Goal: Communication & Community: Connect with others

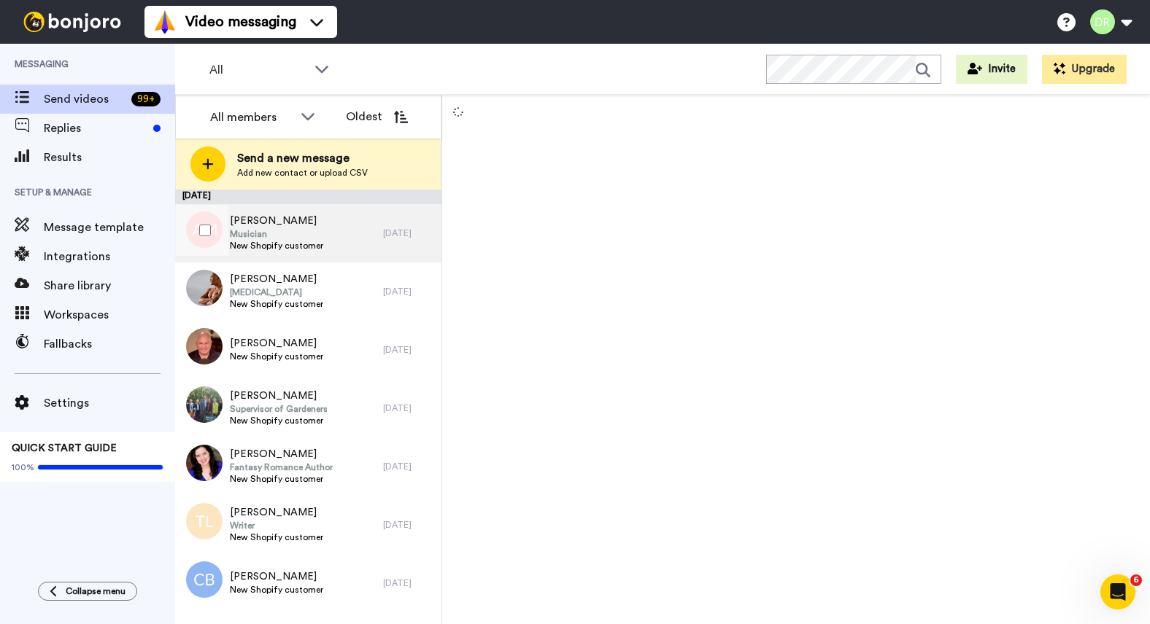
click at [301, 236] on span "Musician" at bounding box center [276, 234] width 93 height 12
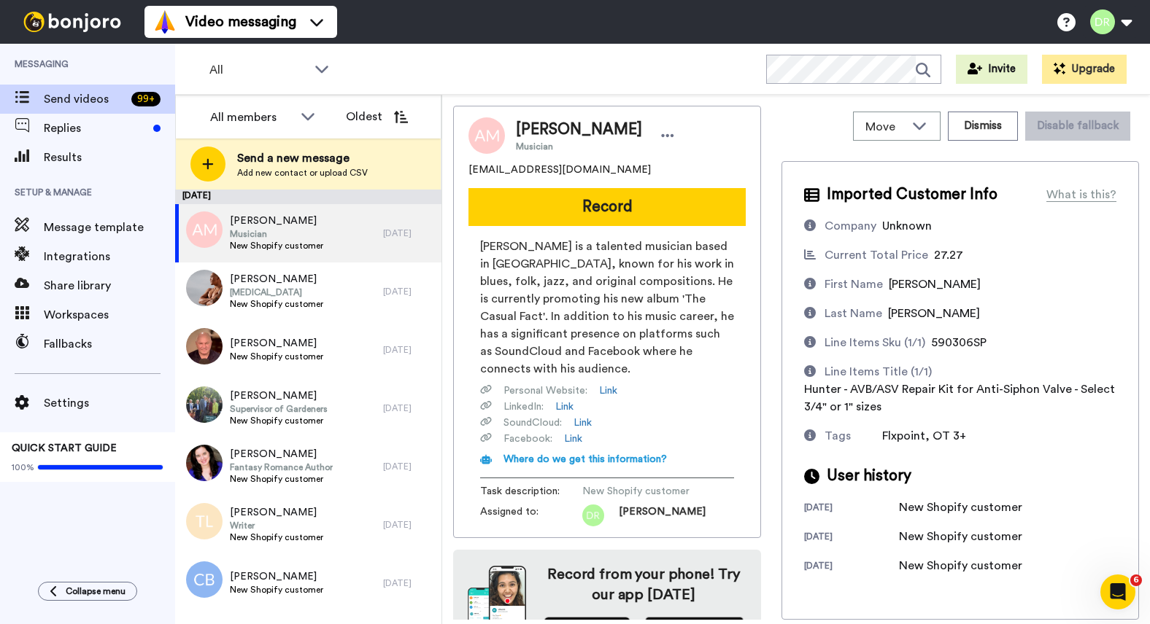
scroll to position [23, 0]
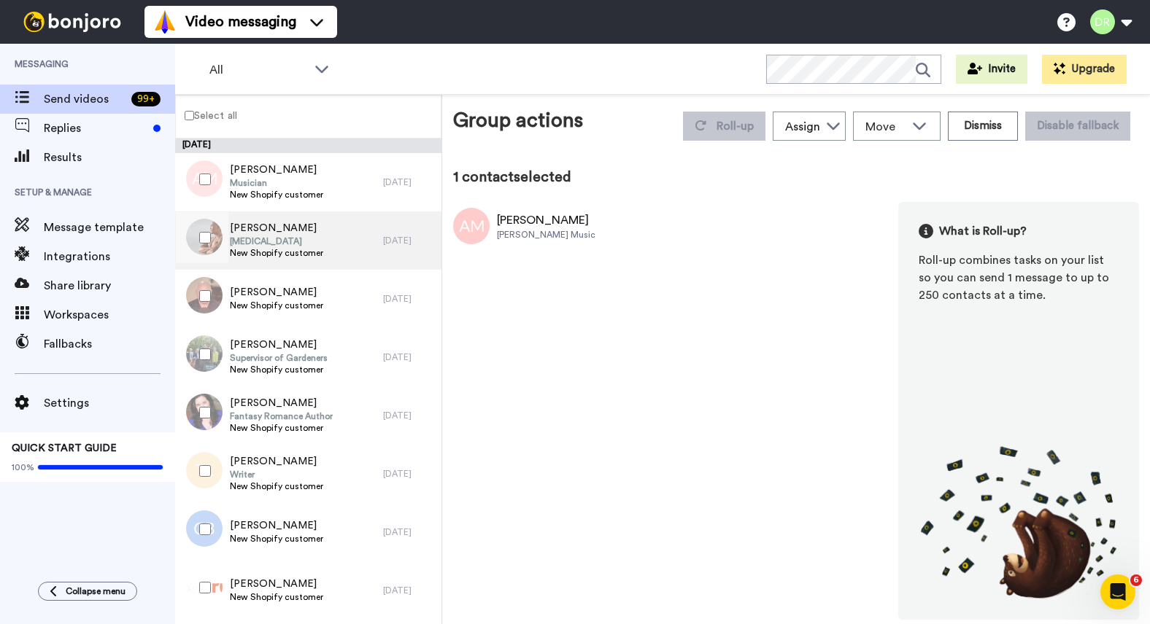
click at [248, 233] on span "[PERSON_NAME]" at bounding box center [276, 228] width 93 height 15
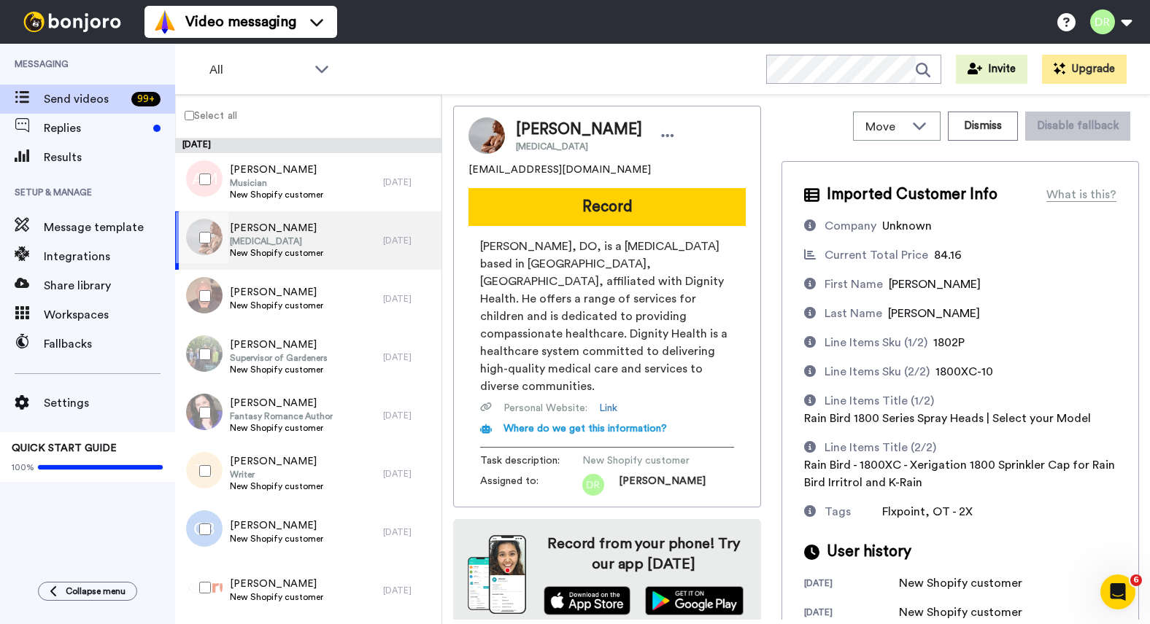
scroll to position [24, 0]
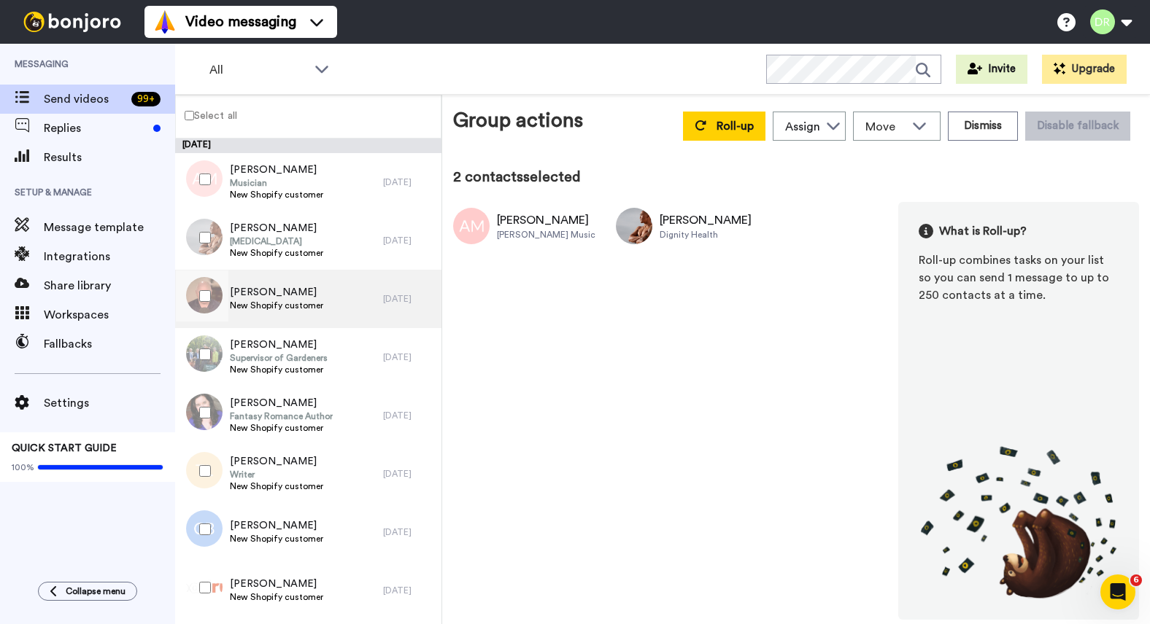
click at [255, 289] on span "[PERSON_NAME]" at bounding box center [276, 292] width 93 height 15
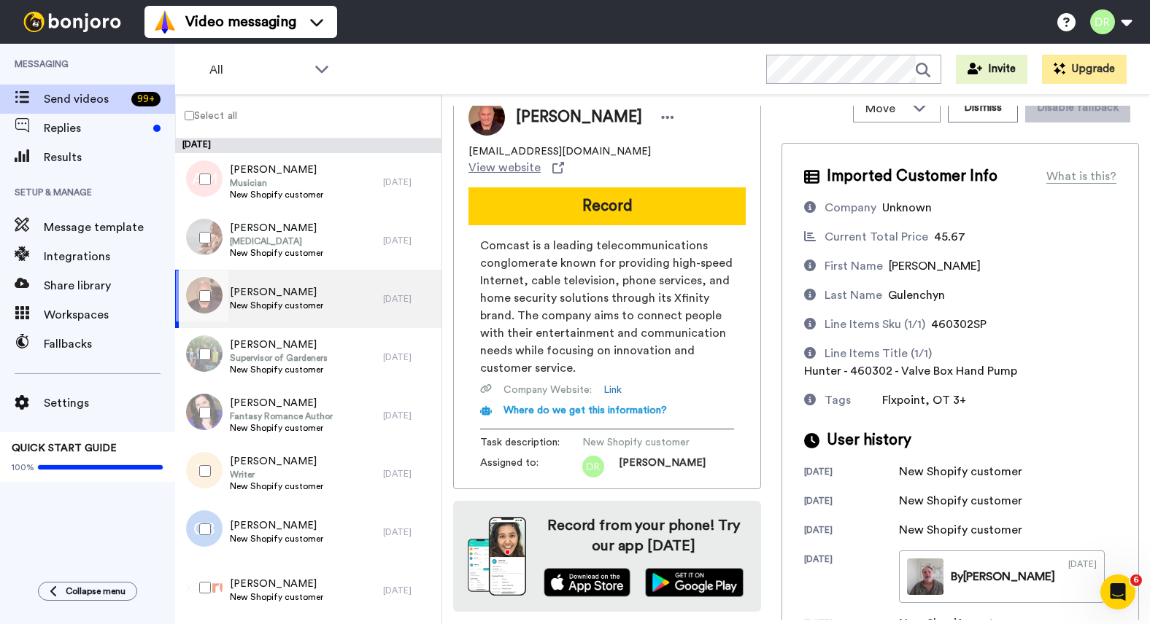
scroll to position [53, 0]
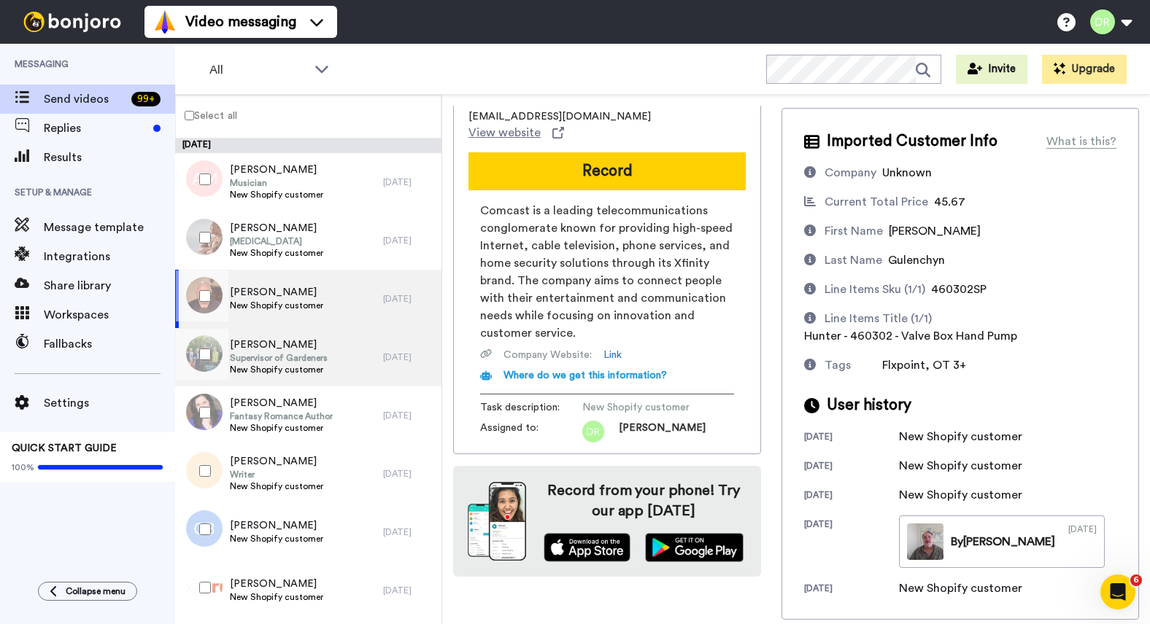
click at [288, 365] on span "New Shopify customer" at bounding box center [279, 370] width 98 height 12
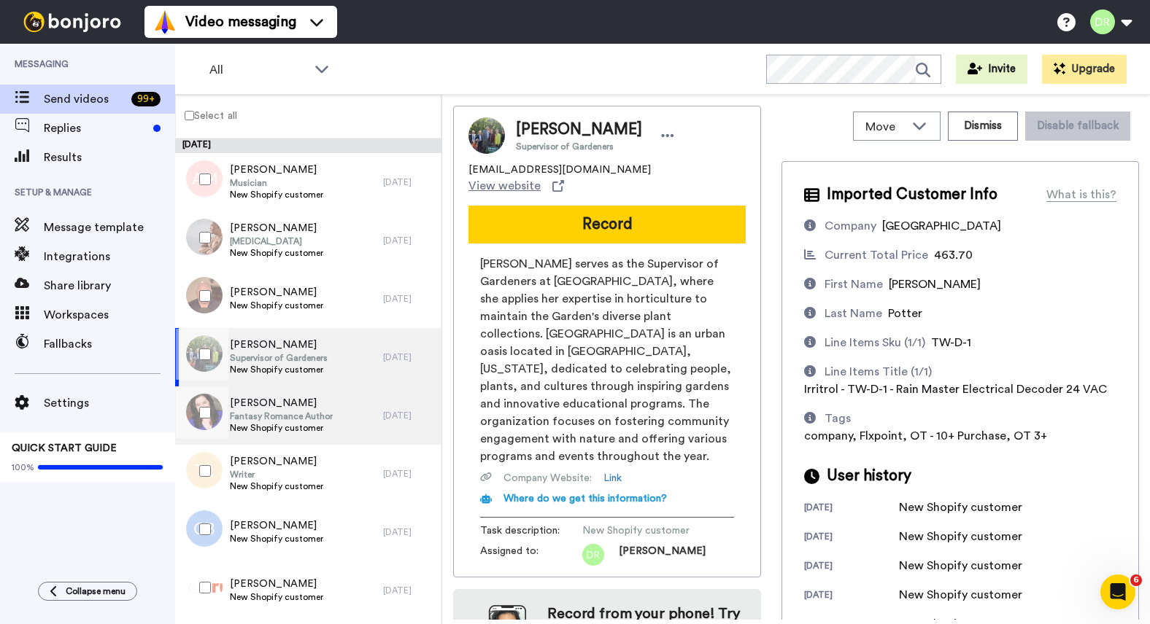
click at [268, 403] on span "[PERSON_NAME]" at bounding box center [281, 403] width 103 height 15
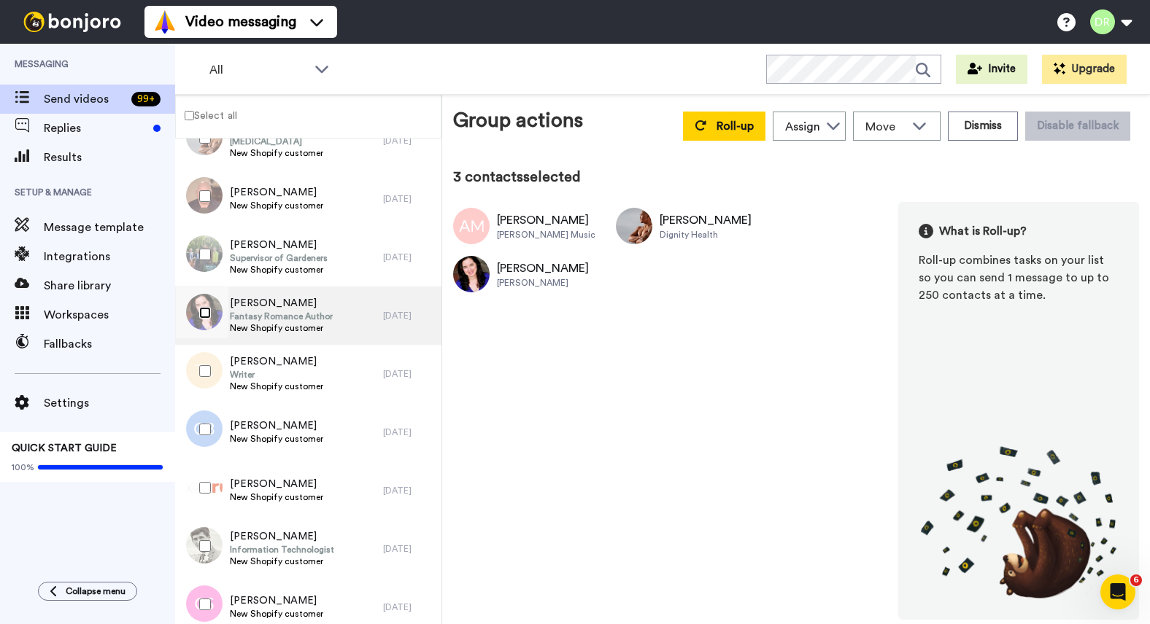
scroll to position [107, 0]
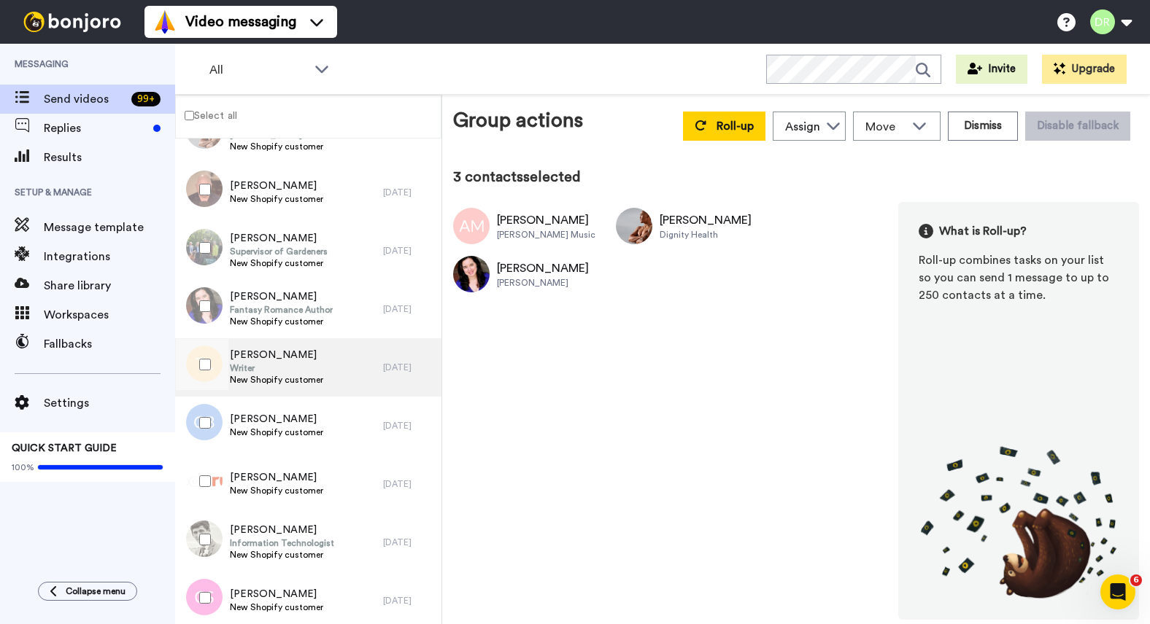
click at [263, 357] on span "[PERSON_NAME]" at bounding box center [276, 355] width 93 height 15
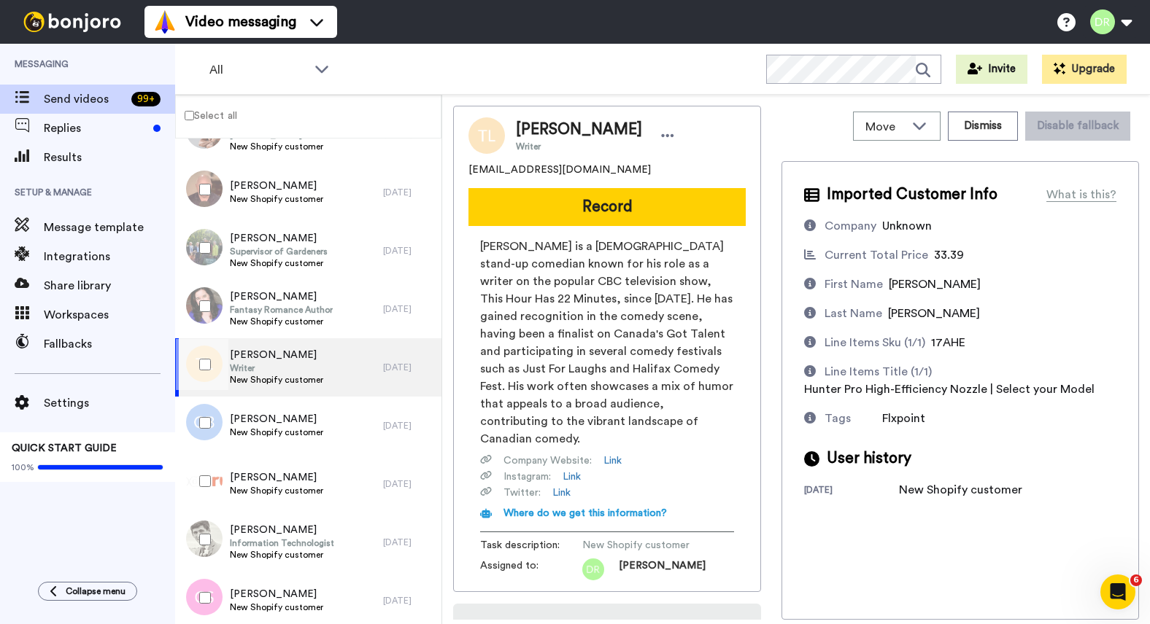
scroll to position [96, 0]
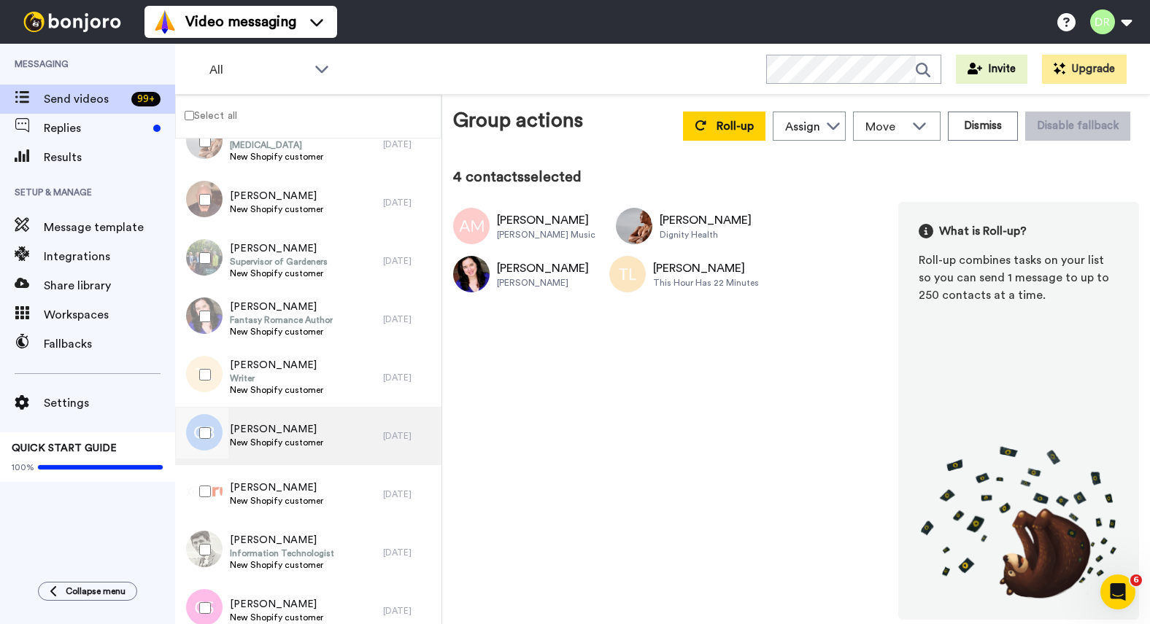
click at [268, 438] on span "New Shopify customer" at bounding box center [276, 443] width 93 height 12
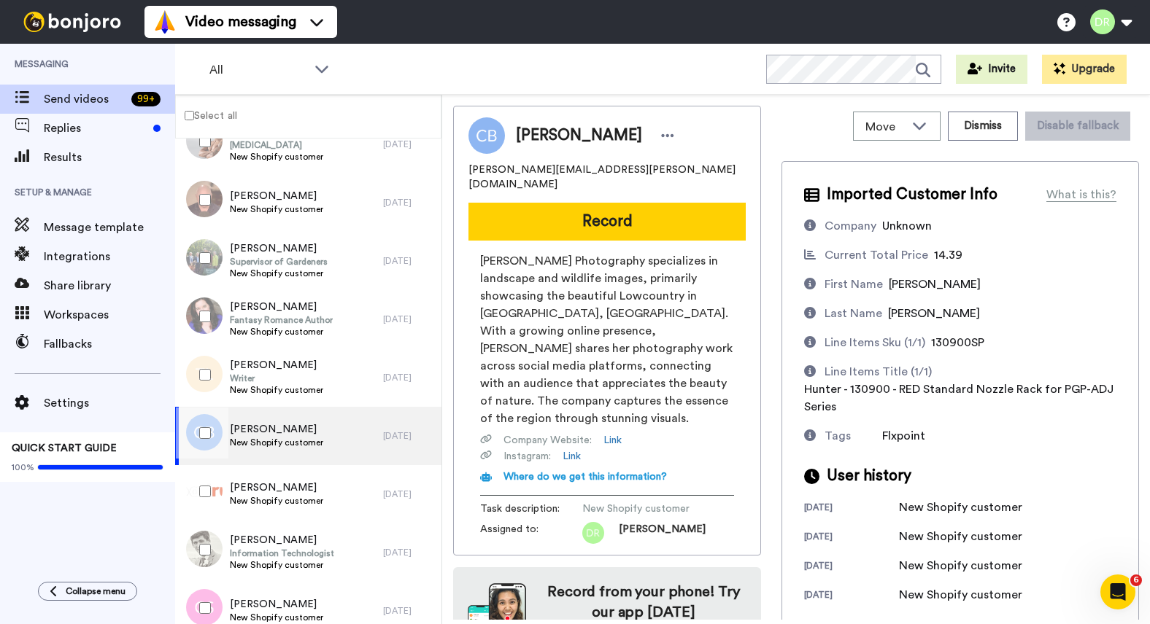
scroll to position [26, 0]
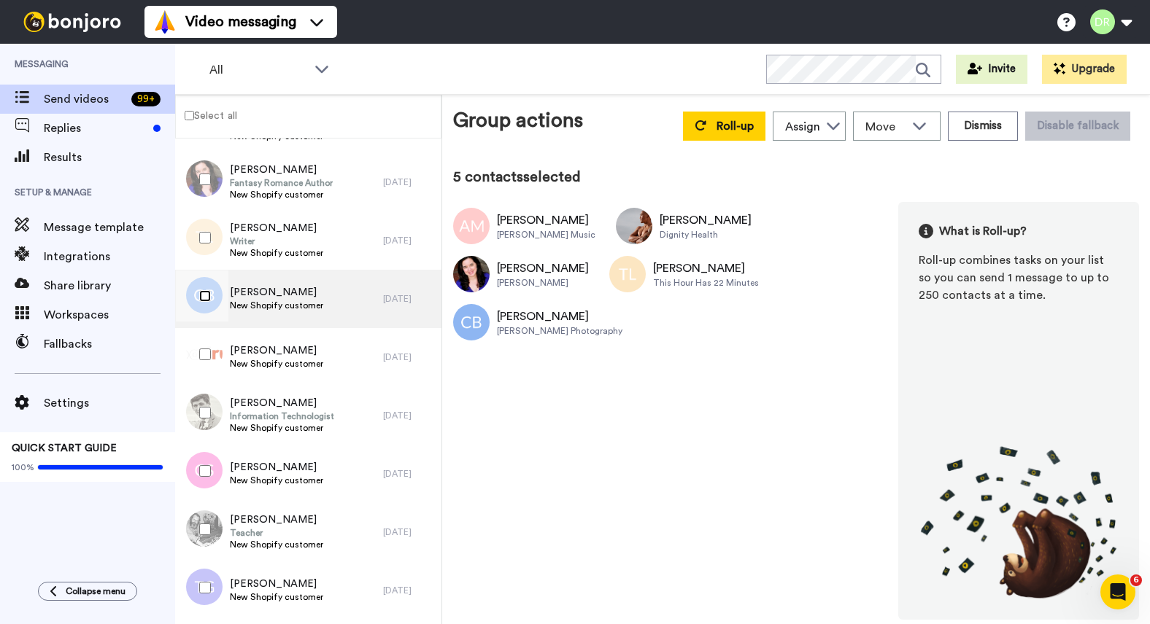
scroll to position [236, 0]
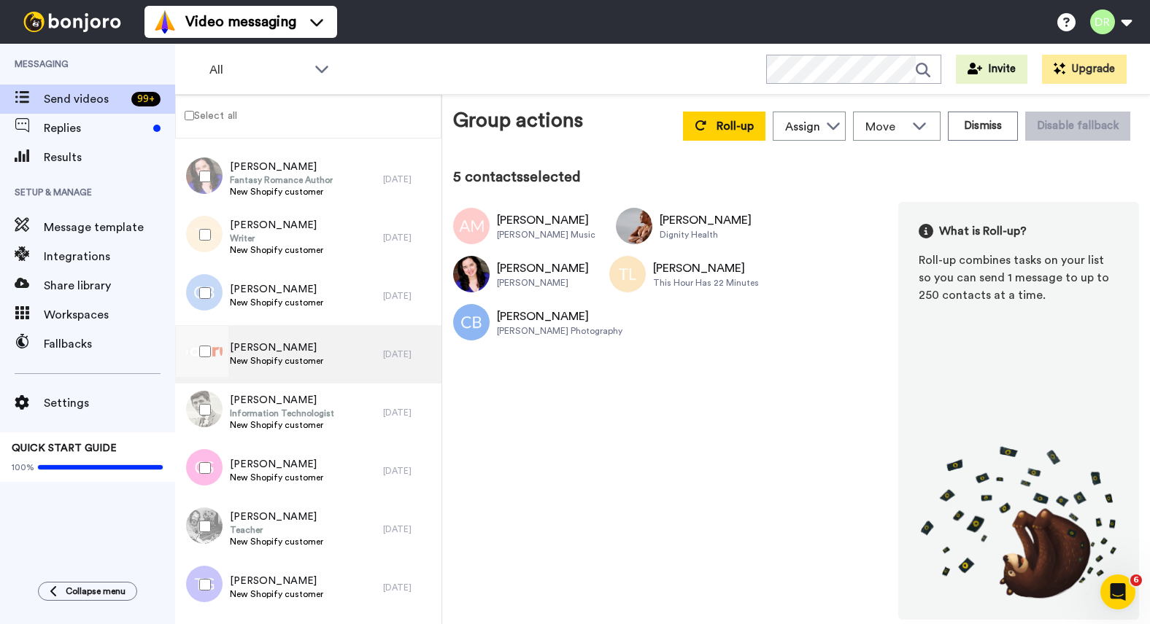
click at [279, 361] on span "New Shopify customer" at bounding box center [276, 361] width 93 height 12
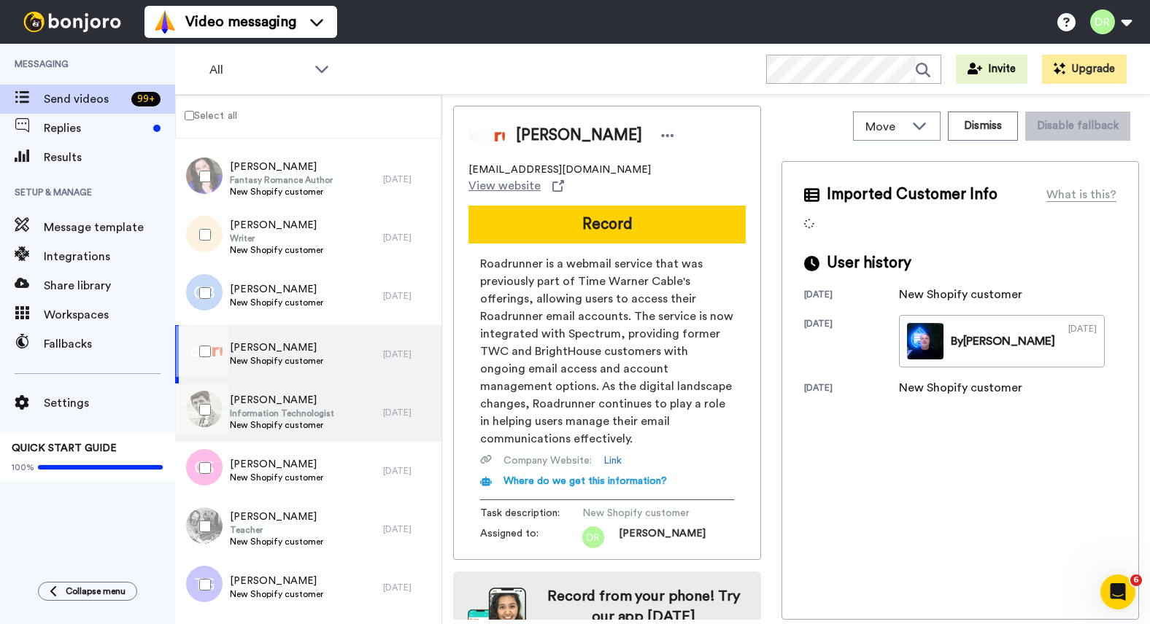
click at [311, 420] on span "New Shopify customer" at bounding box center [282, 425] width 104 height 12
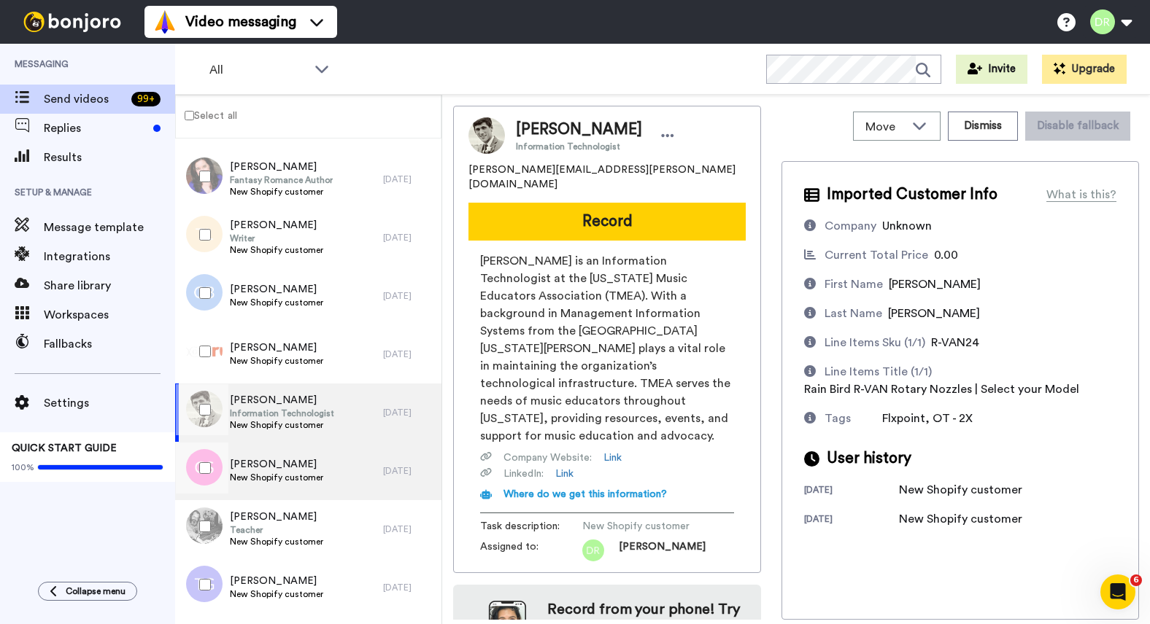
click at [299, 459] on span "[PERSON_NAME]" at bounding box center [276, 464] width 93 height 15
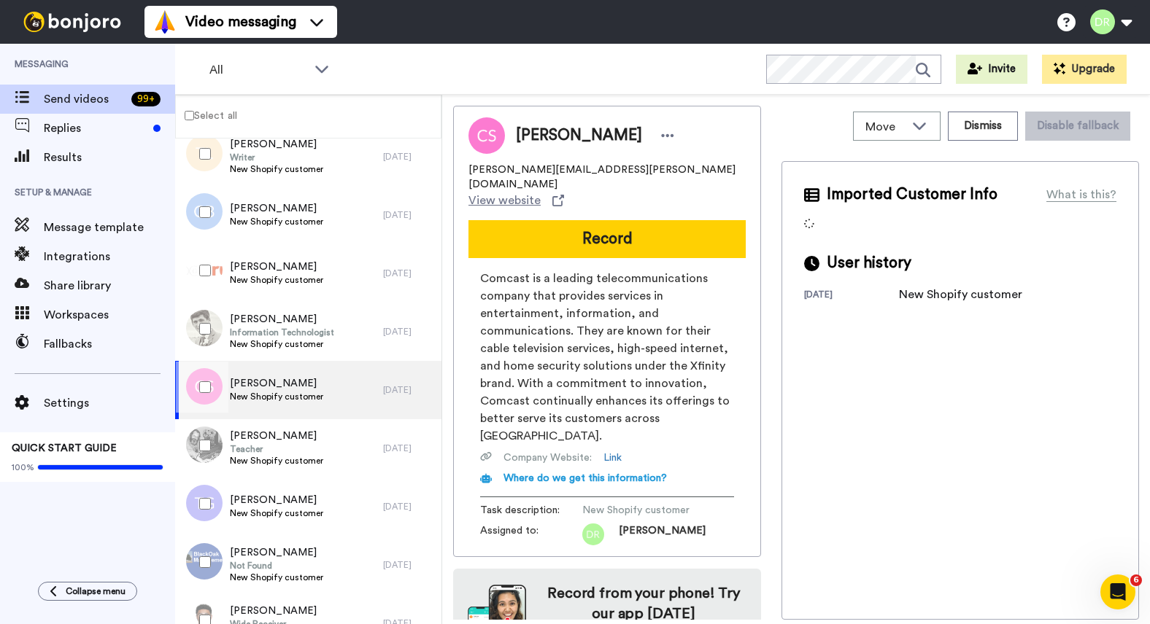
scroll to position [326, 0]
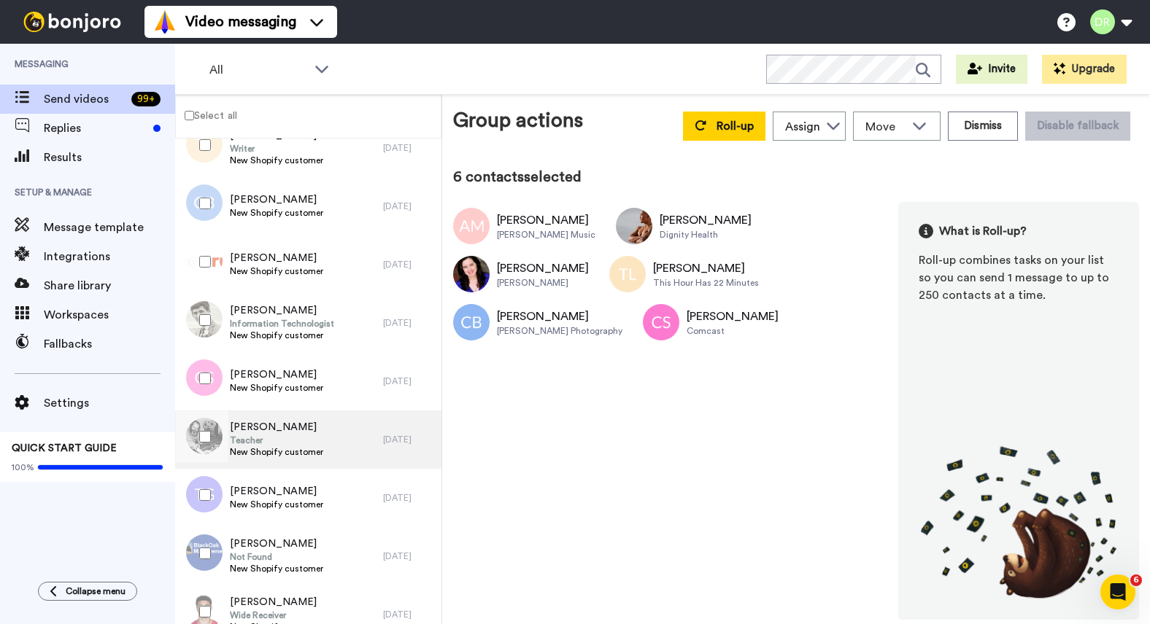
click at [281, 436] on span "Teacher" at bounding box center [276, 441] width 93 height 12
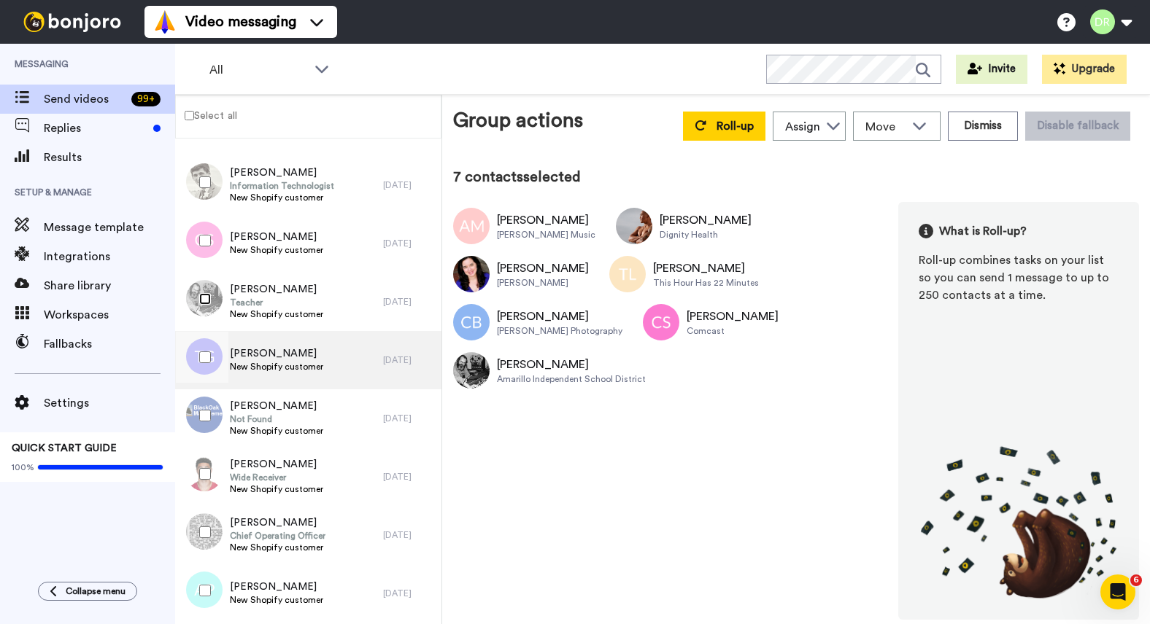
scroll to position [476, 0]
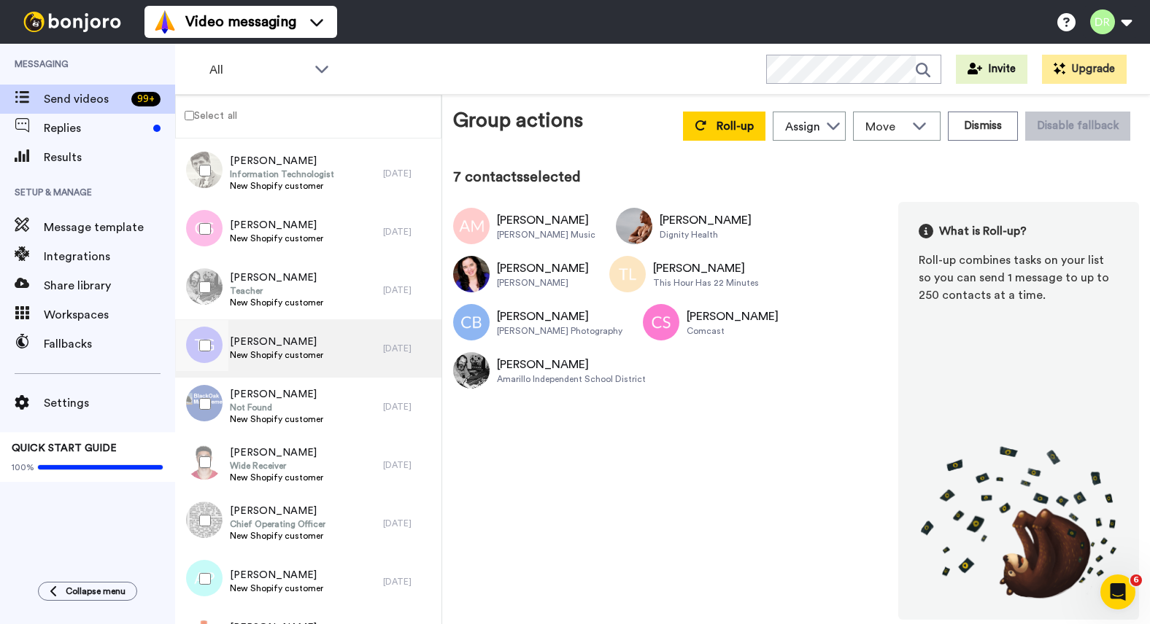
click at [274, 354] on span "New Shopify customer" at bounding box center [276, 355] width 93 height 12
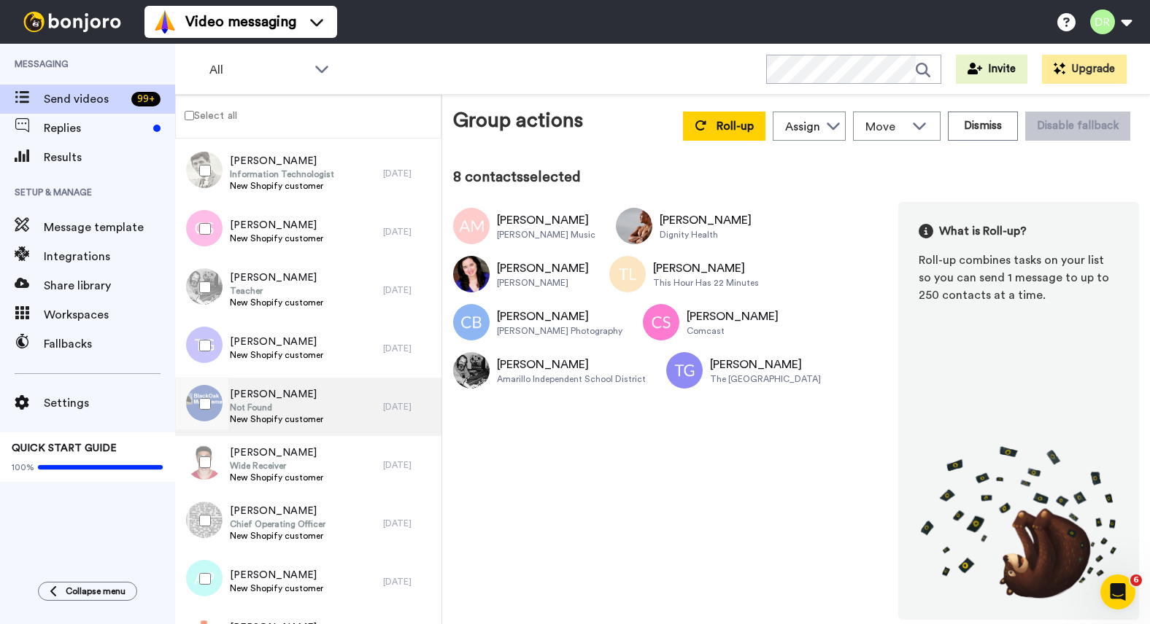
click at [250, 388] on span "[PERSON_NAME]" at bounding box center [276, 394] width 93 height 15
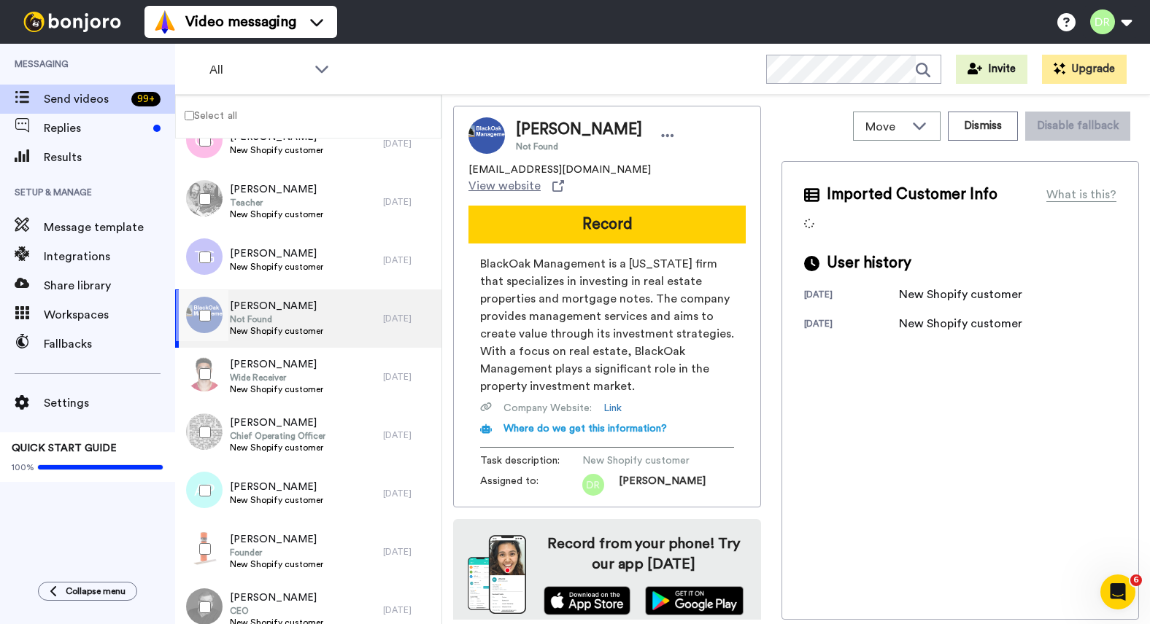
scroll to position [580, 0]
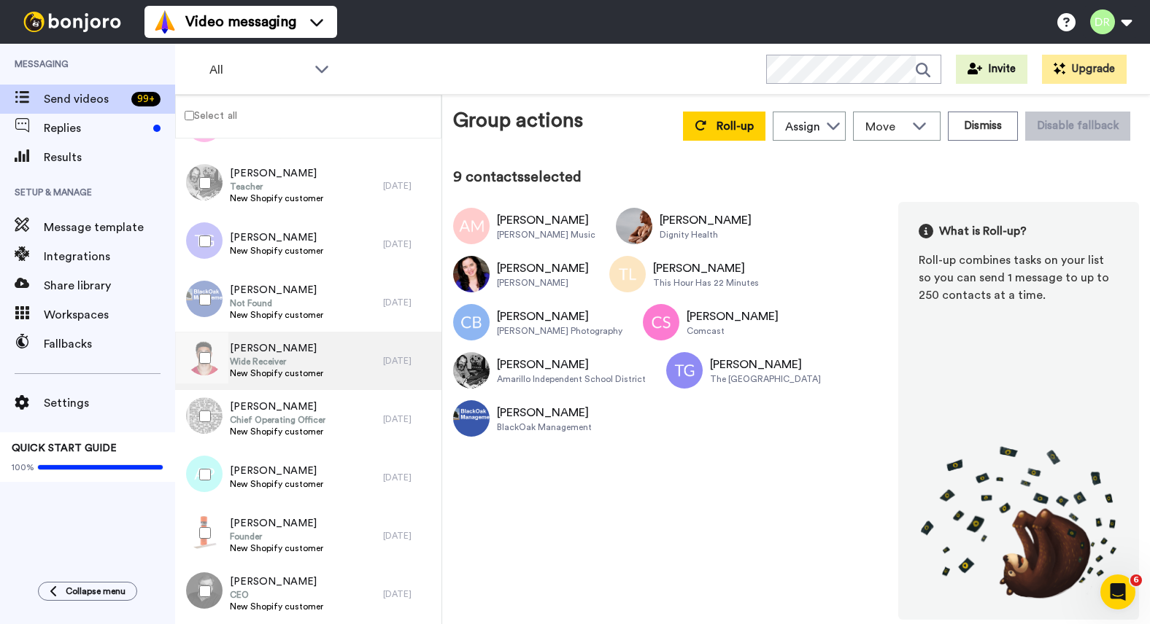
click at [269, 356] on span "Wide Receiver" at bounding box center [276, 362] width 93 height 12
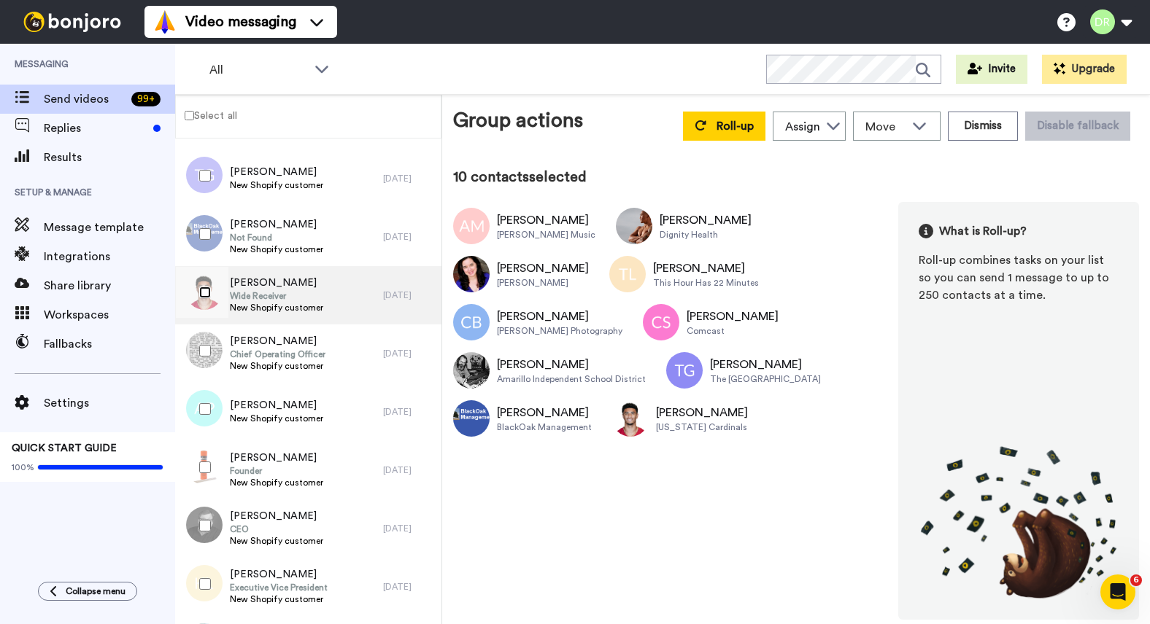
scroll to position [645, 0]
